Goal: Task Accomplishment & Management: Manage account settings

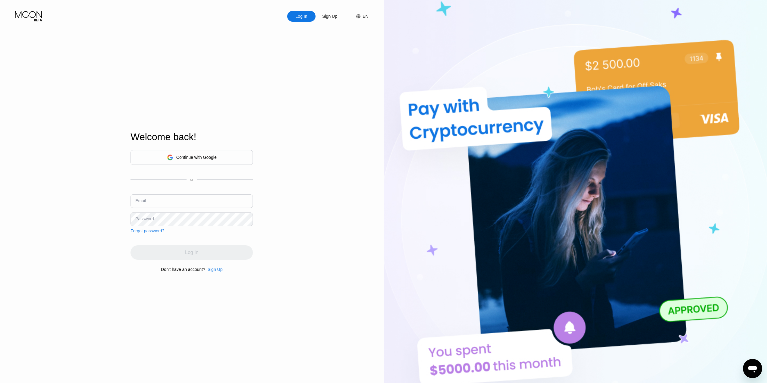
click at [217, 156] on div "Continue with Google" at bounding box center [192, 157] width 122 height 15
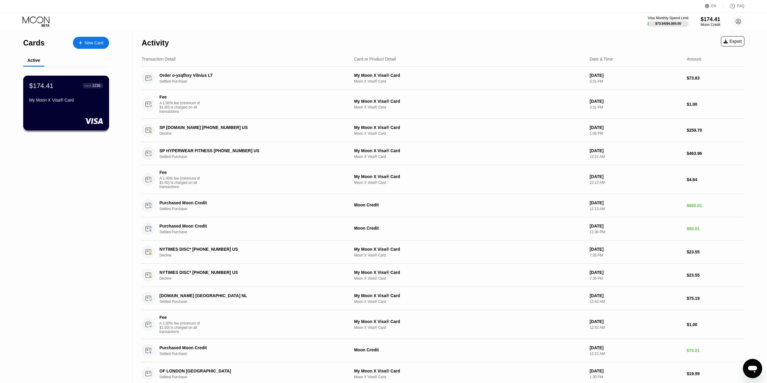
click at [78, 99] on div "$174.41 ● ● ● ● 1236 My Moon X Visa® Card" at bounding box center [66, 93] width 74 height 23
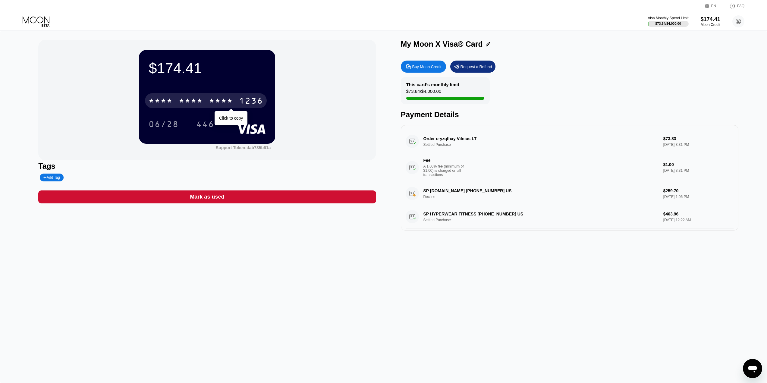
click at [251, 98] on div "1236" at bounding box center [251, 102] width 24 height 10
click at [241, 103] on div "1236" at bounding box center [251, 102] width 24 height 10
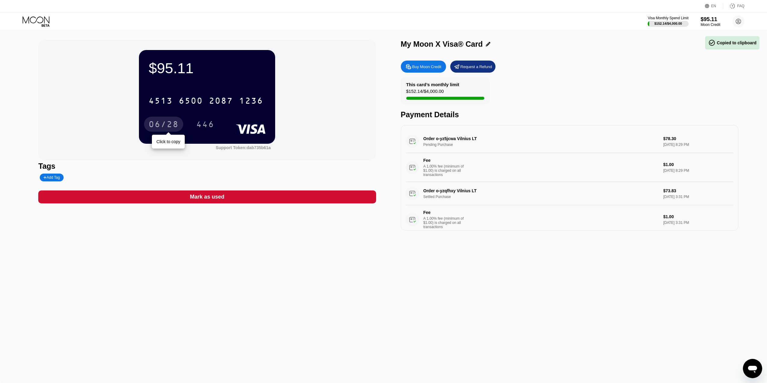
click at [170, 123] on div "06/28" at bounding box center [164, 125] width 30 height 10
click at [473, 144] on div "Order o-yz5jcwa Vilnius LT Pending Purchase $78.30 [DATE] 8:29 PM Fee A 1.00% f…" at bounding box center [570, 156] width 328 height 52
click at [639, 59] on div "My Moon X Visa® Card Buy Moon Credit Request a Refund This card’s monthly limit…" at bounding box center [570, 135] width 338 height 191
